Goal: Task Accomplishment & Management: Use online tool/utility

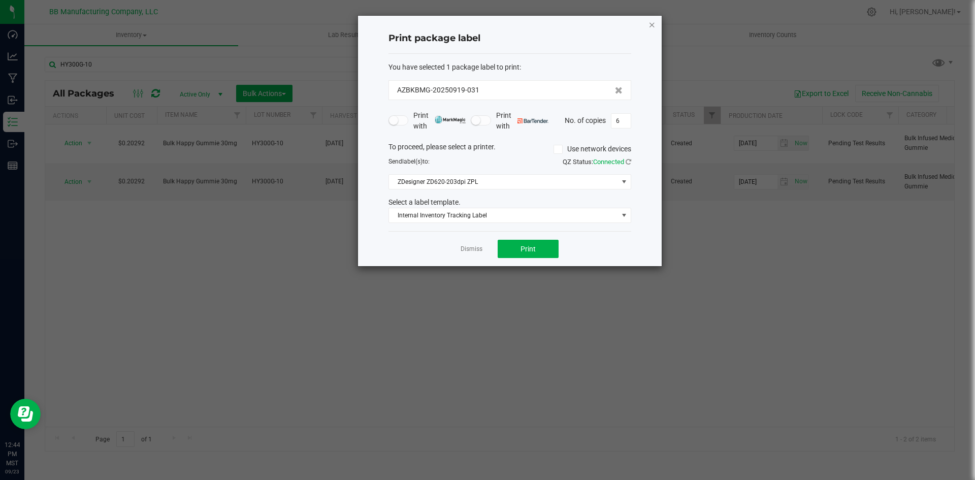
click at [652, 25] on icon "button" at bounding box center [652, 24] width 7 height 12
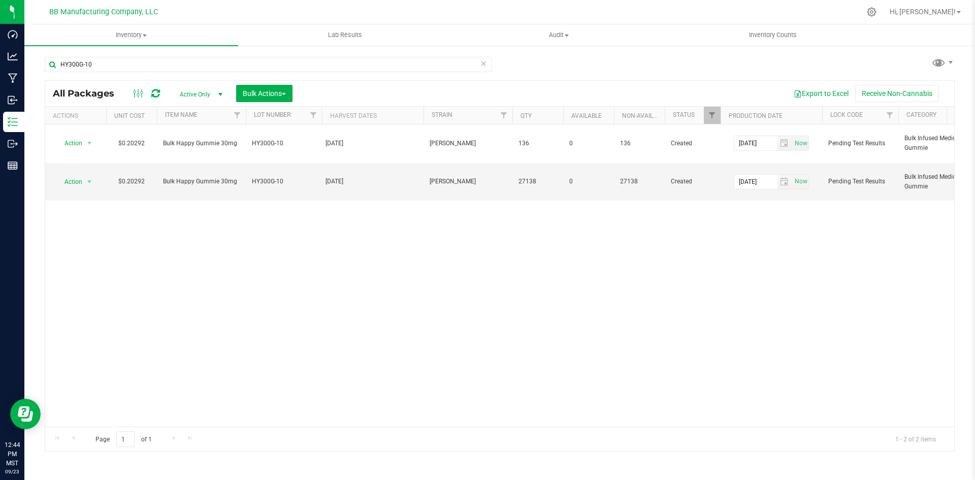
click at [739, 293] on div "Action Action Edit attributes Global inventory Locate package Mark as sample Pa…" at bounding box center [499, 275] width 909 height 302
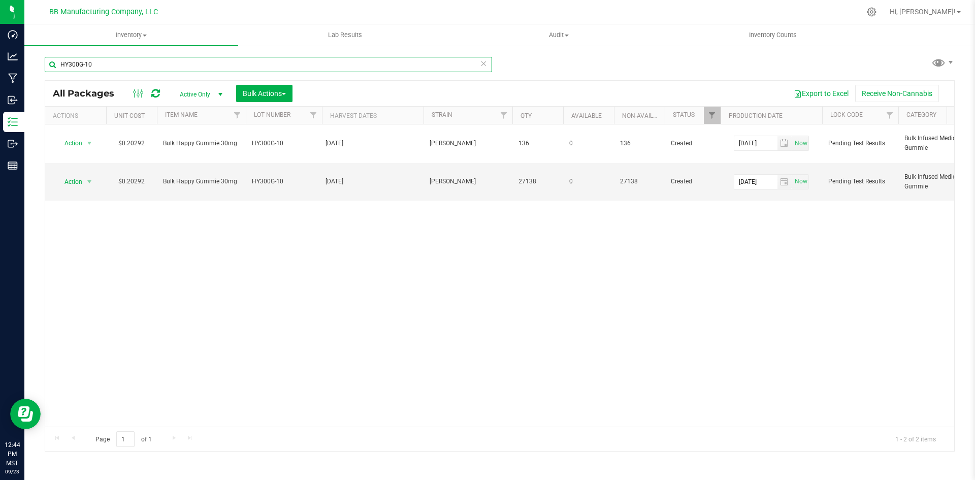
click at [119, 67] on input "HY300G-10" at bounding box center [269, 64] width 448 height 15
type input "HY100G"
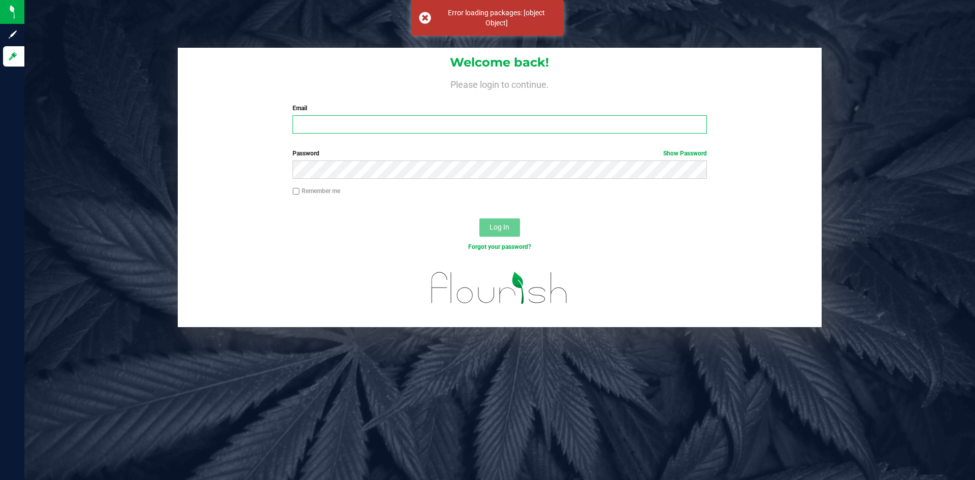
click at [339, 129] on input "Email" at bounding box center [500, 124] width 414 height 18
type input "[EMAIL_ADDRESS][DOMAIN_NAME]"
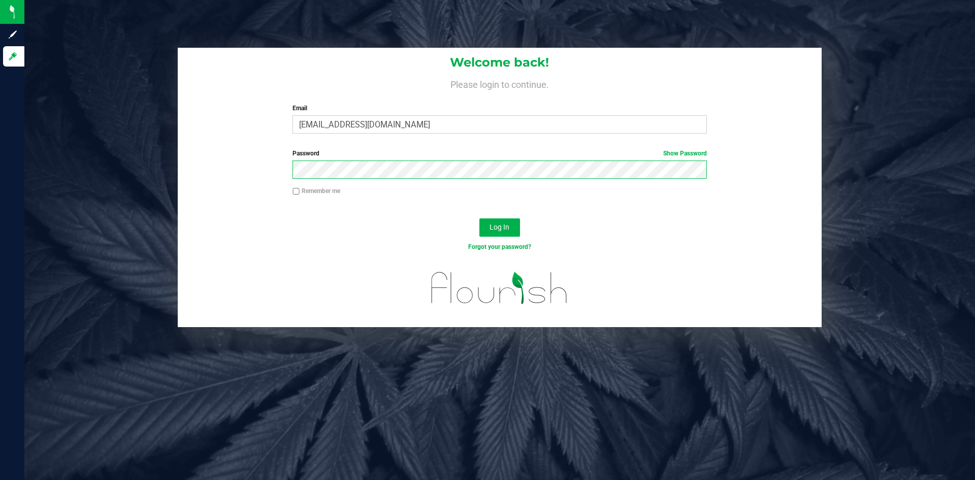
click at [480, 218] on button "Log In" at bounding box center [500, 227] width 41 height 18
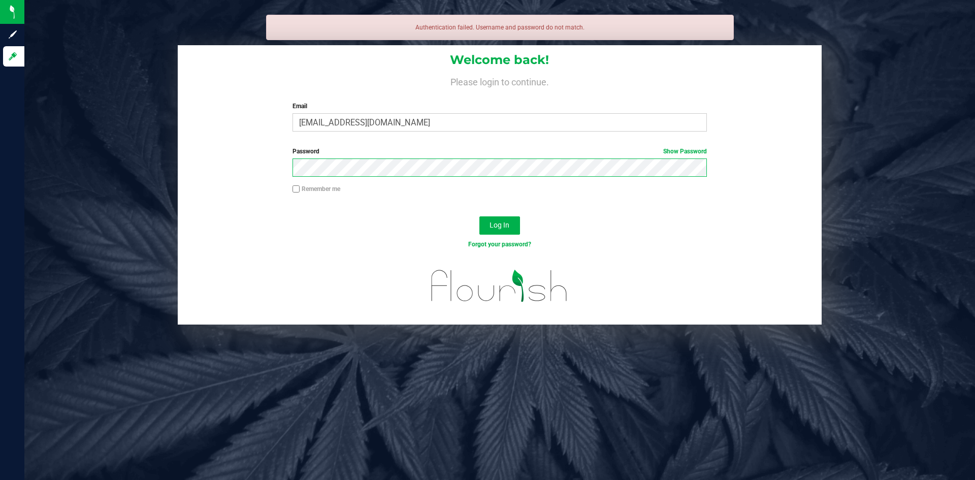
click at [480, 216] on button "Log In" at bounding box center [500, 225] width 41 height 18
drag, startPoint x: 689, startPoint y: 148, endPoint x: 650, endPoint y: 147, distance: 39.1
click at [689, 148] on link "Show Password" at bounding box center [685, 151] width 44 height 7
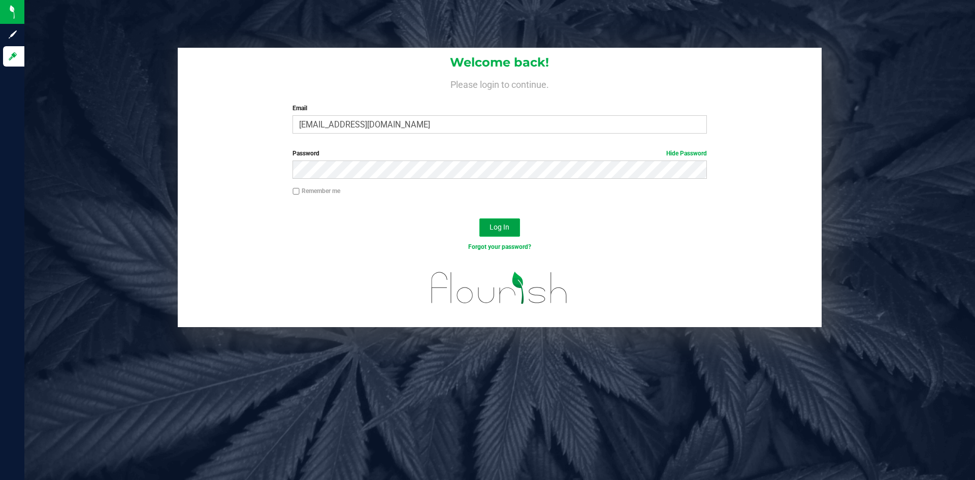
click at [509, 227] on span "Log In" at bounding box center [500, 227] width 20 height 8
click at [509, 226] on span "Log In" at bounding box center [500, 227] width 20 height 8
click at [512, 228] on button "Log In" at bounding box center [500, 227] width 41 height 18
